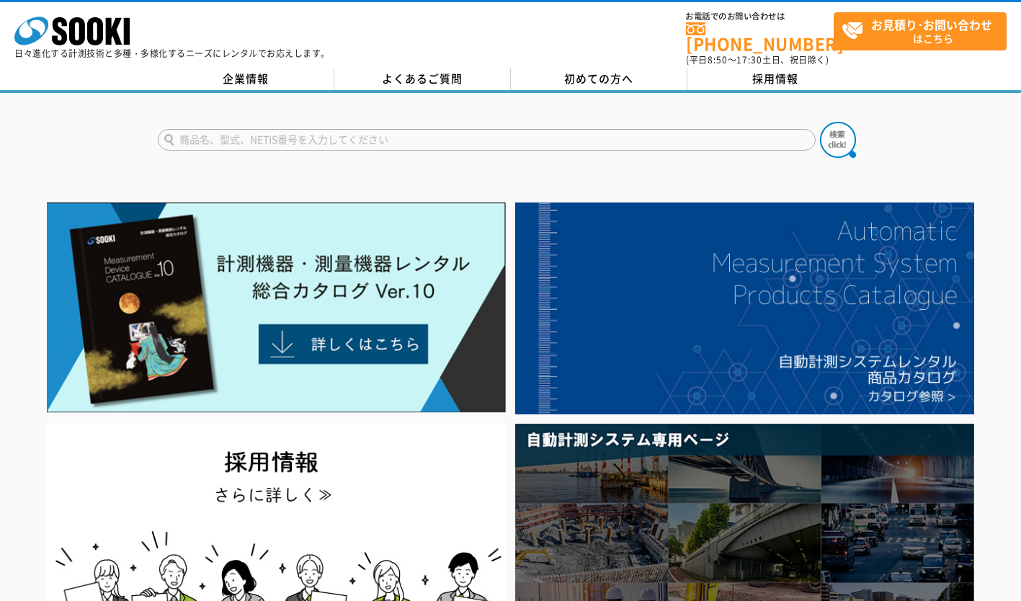
click at [380, 139] on input "text" at bounding box center [487, 140] width 658 height 22
type input "LMS111"
click at [820, 122] on button at bounding box center [838, 140] width 36 height 36
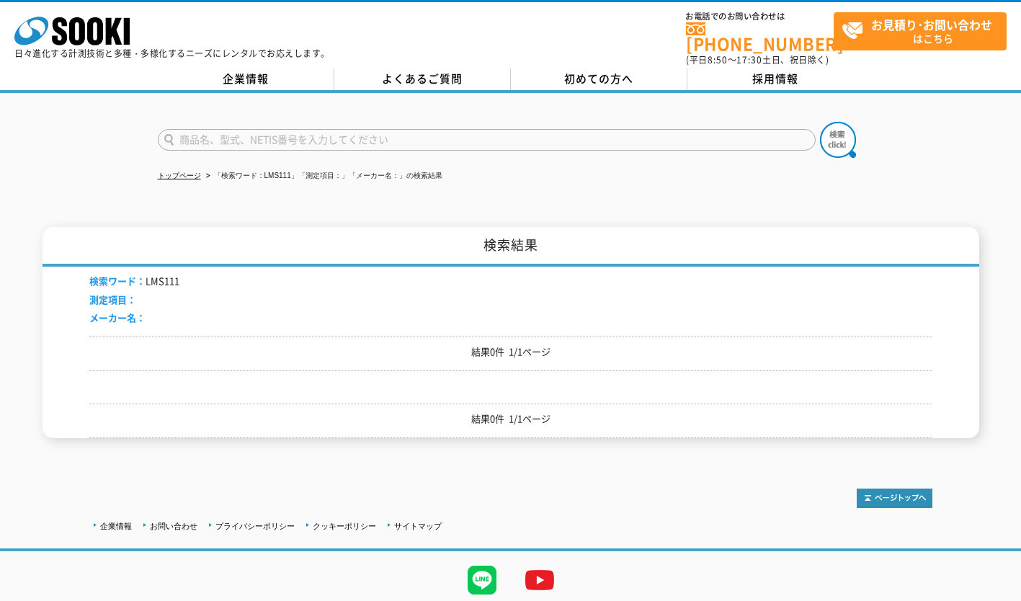
click at [365, 133] on input "text" at bounding box center [487, 140] width 658 height 22
type input "１１１"
click at [820, 122] on button at bounding box center [838, 140] width 36 height 36
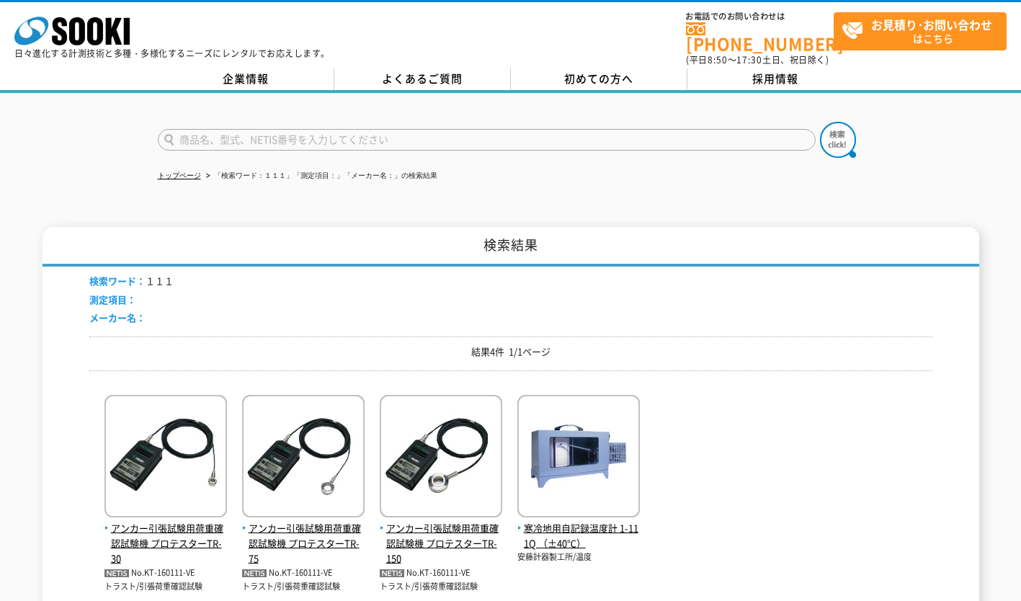
click at [356, 129] on input "text" at bounding box center [487, 140] width 658 height 22
type input "警戒エリア"
click at [820, 122] on button at bounding box center [838, 140] width 36 height 36
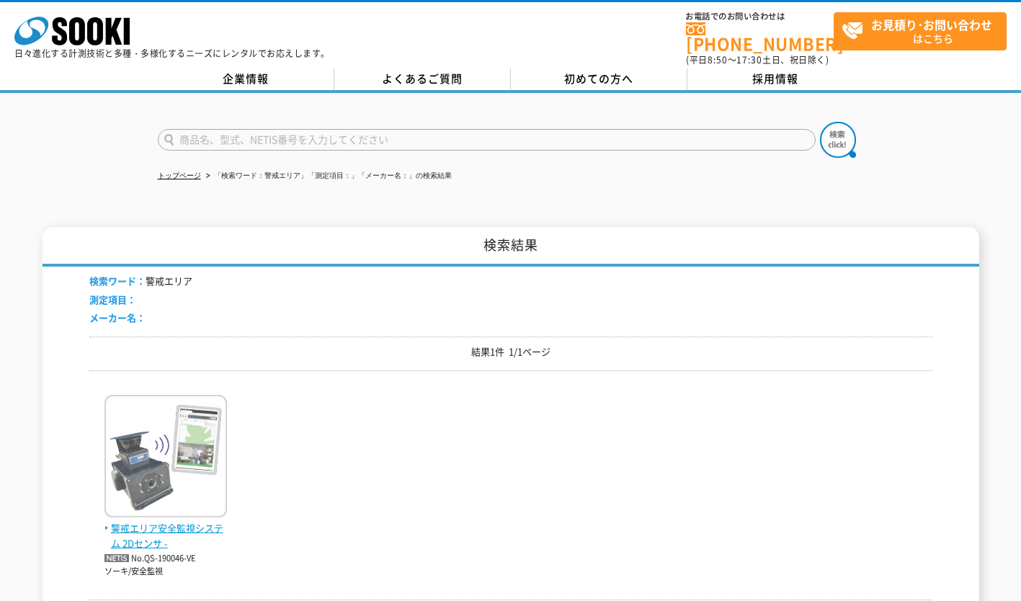
click at [180, 492] on img at bounding box center [165, 458] width 122 height 126
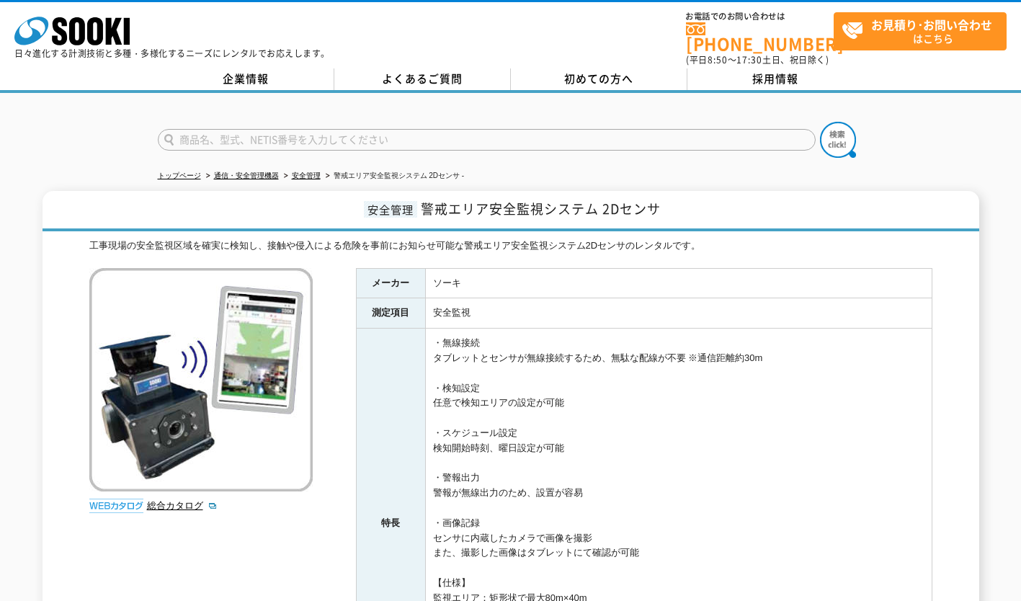
click at [184, 519] on div "工事現場の安全監視区域を確実に検知し、接触や侵入による危険を事前にお知らせ可能な警戒エリア安全監視システム2Dセンサのレンタルです。 総合カタログ メーカー …" at bounding box center [510, 542] width 843 height 609
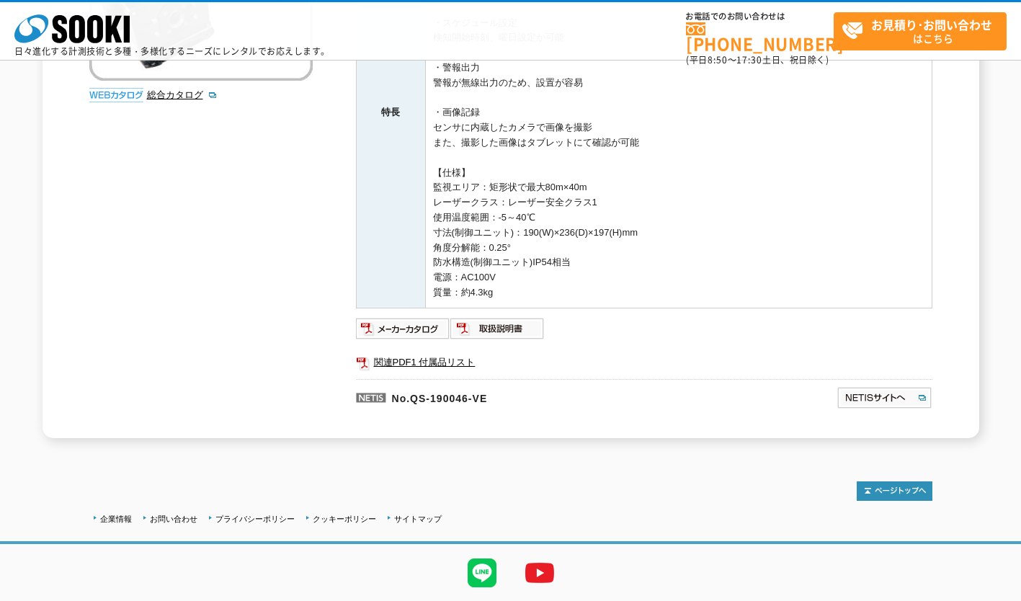
scroll to position [344, 0]
click at [409, 330] on img at bounding box center [403, 327] width 94 height 23
